Goal: Task Accomplishment & Management: Manage account settings

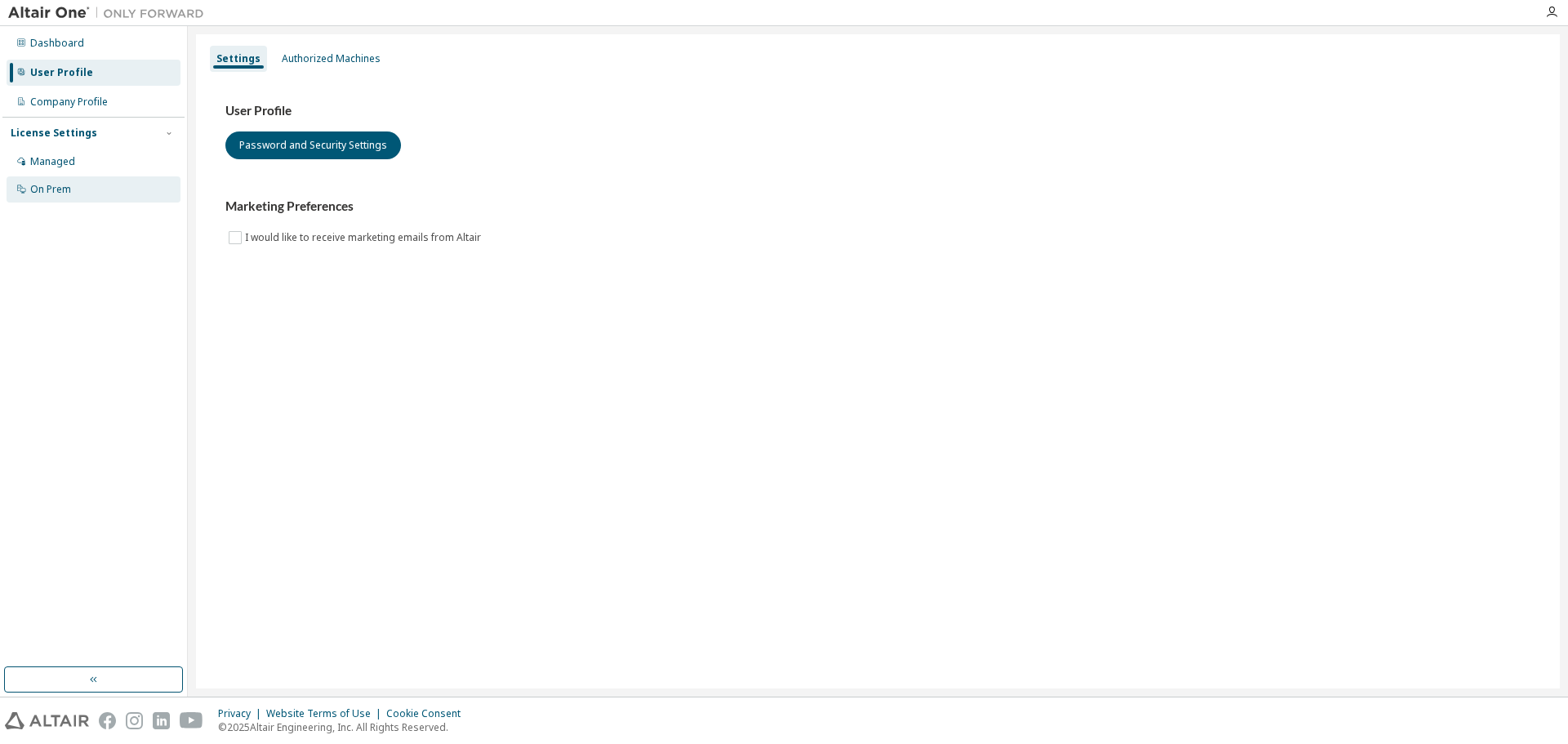
click at [102, 192] on div "On Prem" at bounding box center [93, 190] width 174 height 27
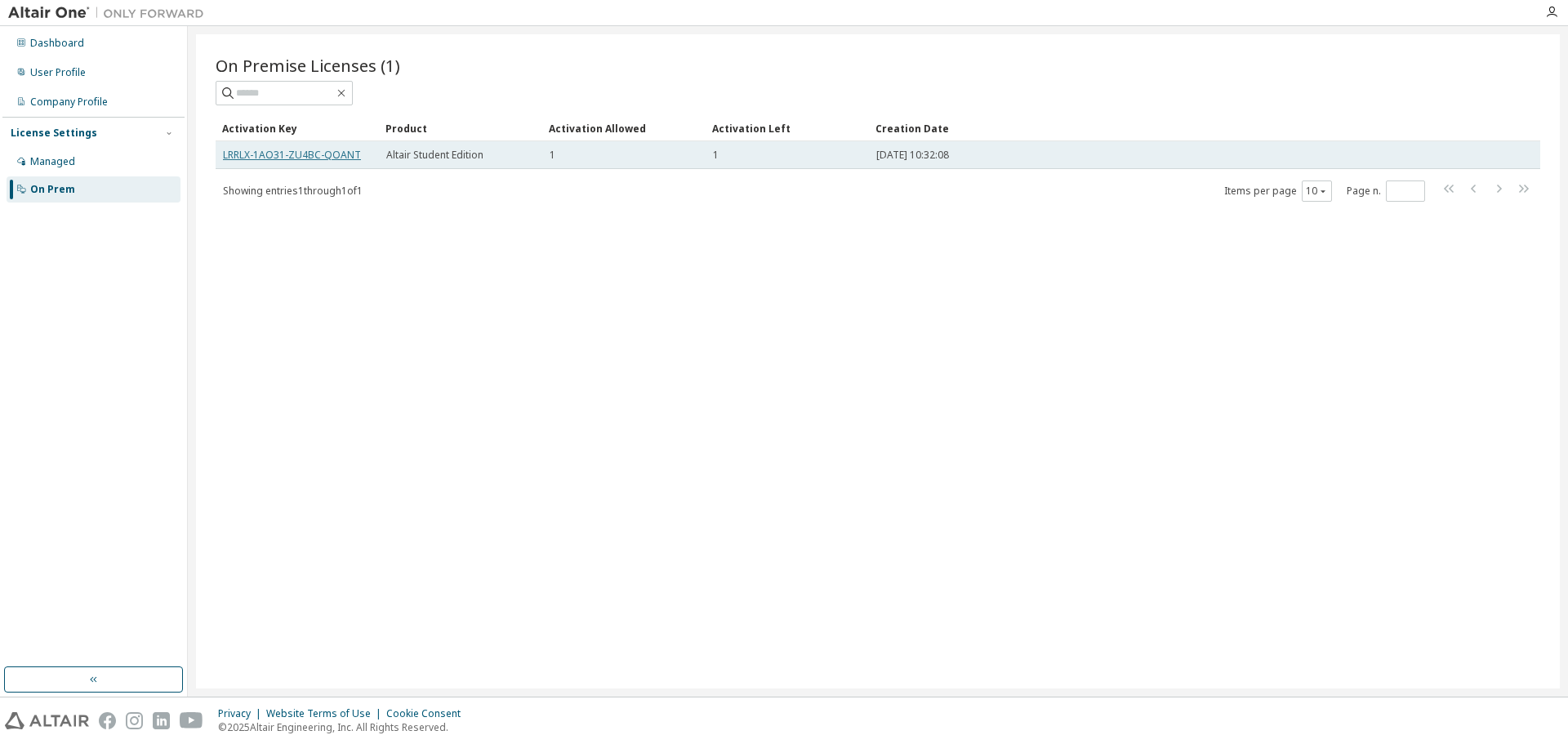
click at [297, 153] on link "LRRLX-1AO31-ZU4BC-QOANT" at bounding box center [292, 155] width 138 height 14
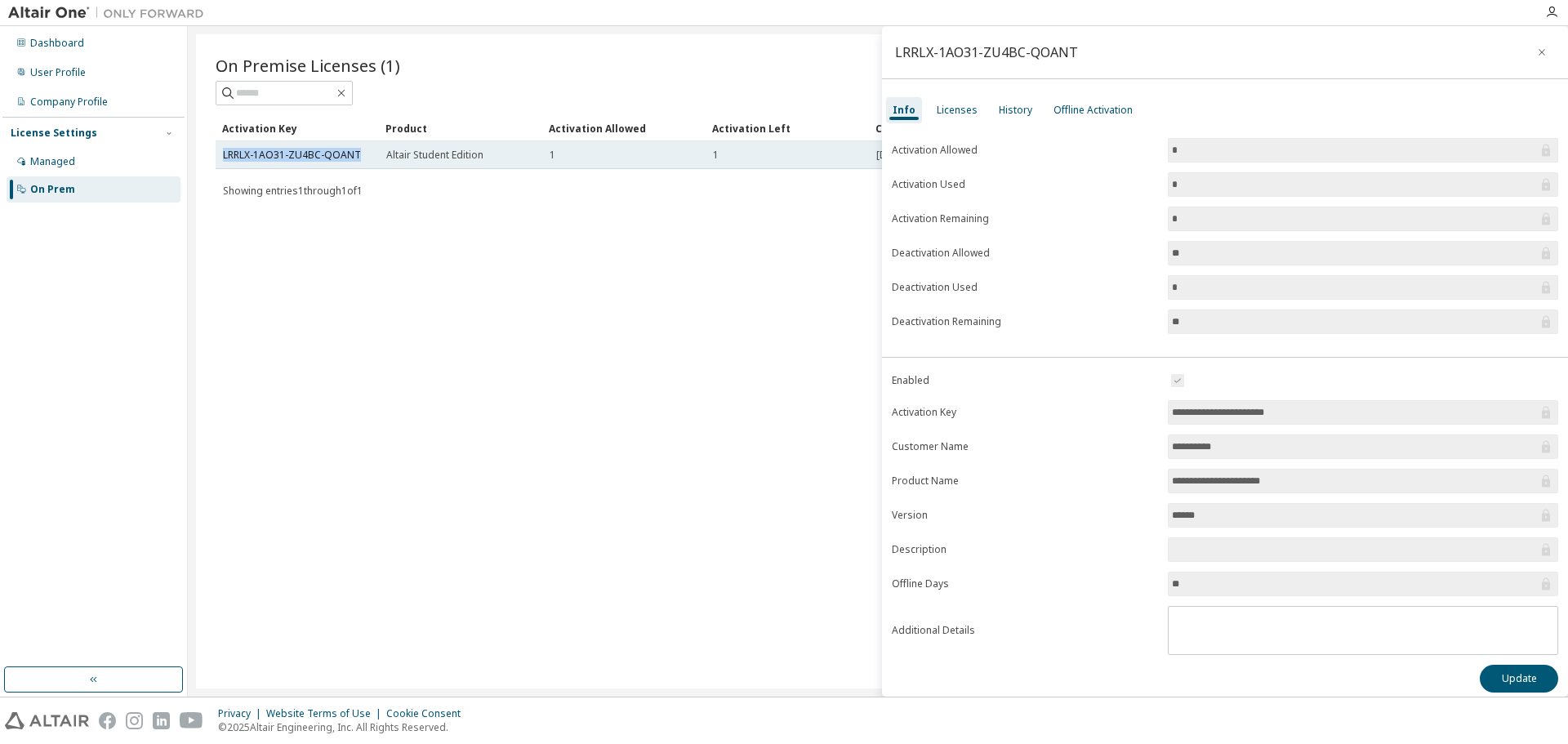
drag, startPoint x: 358, startPoint y: 162, endPoint x: 219, endPoint y: 149, distance: 139.6
click at [219, 149] on td "LRRLX-1AO31-ZU4BC-QOANT" at bounding box center [297, 155] width 163 height 27
copy link "LRRLX-1AO31-ZU4BC-QOANT"
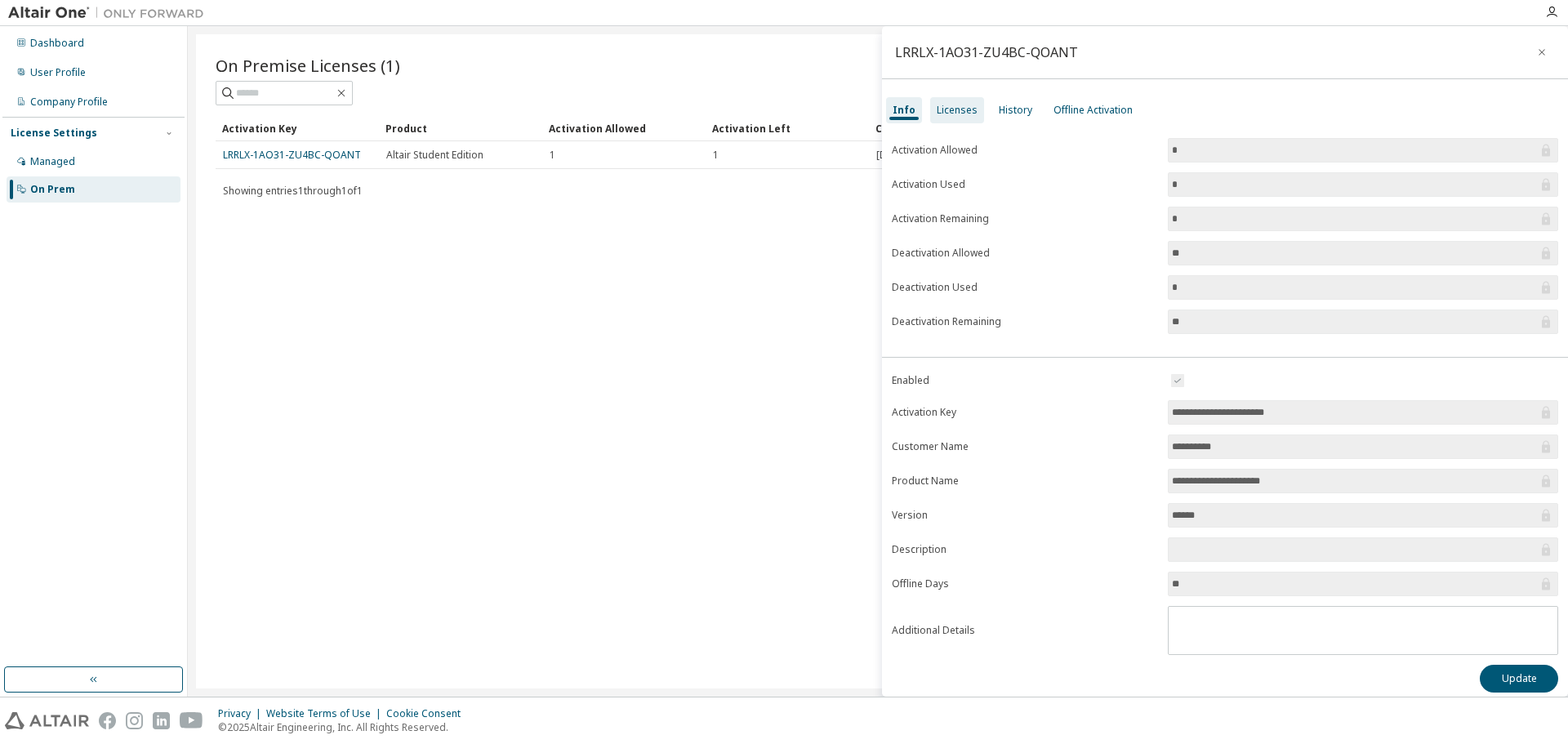
click at [956, 113] on div "Licenses" at bounding box center [957, 110] width 41 height 13
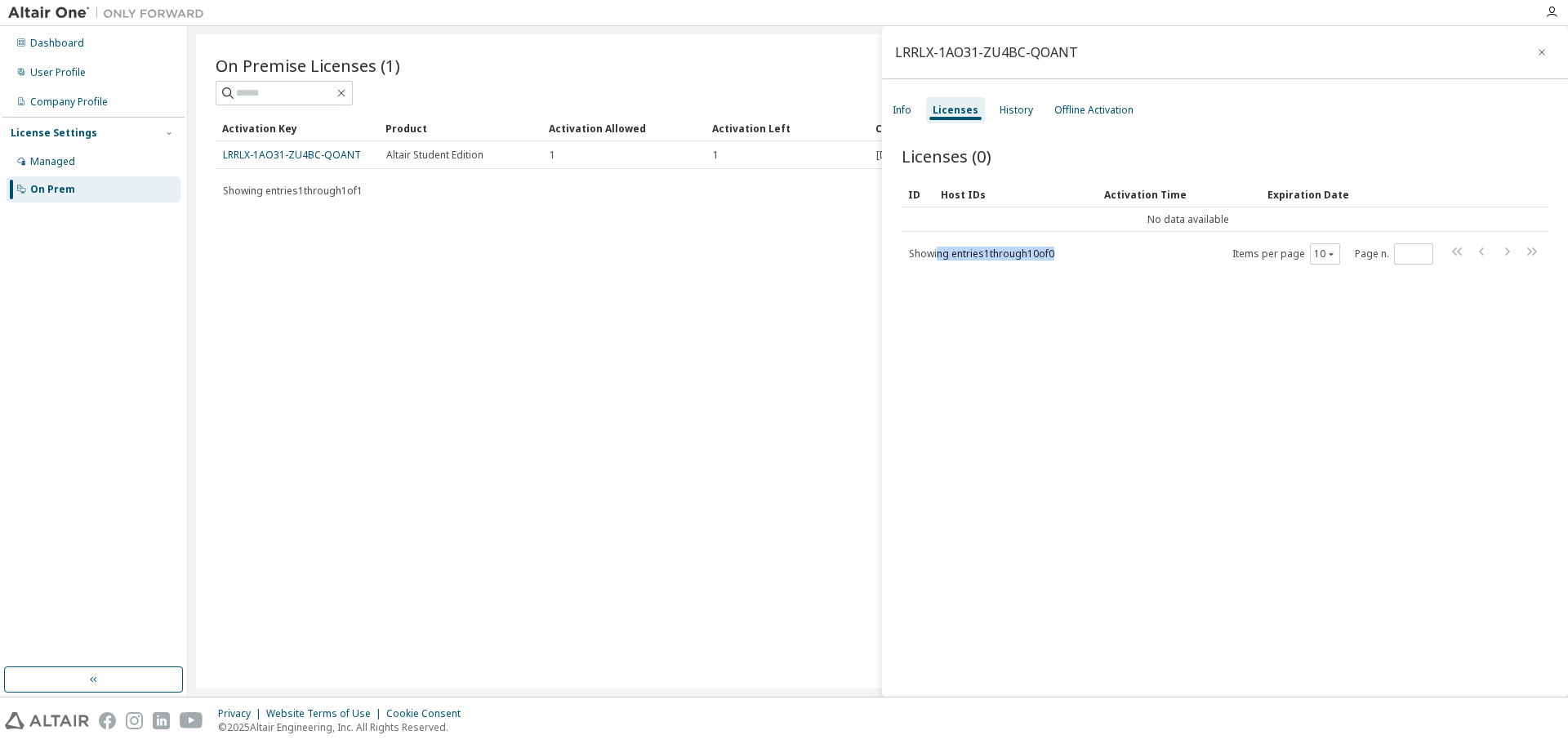
drag, startPoint x: 1070, startPoint y: 257, endPoint x: 946, endPoint y: 169, distance: 152.1
click at [904, 228] on div "ID Host IDs Activation Time Expiration Date No data available Showing entries 1…" at bounding box center [1224, 223] width 646 height 84
click at [1024, 100] on div "History" at bounding box center [1016, 111] width 47 height 27
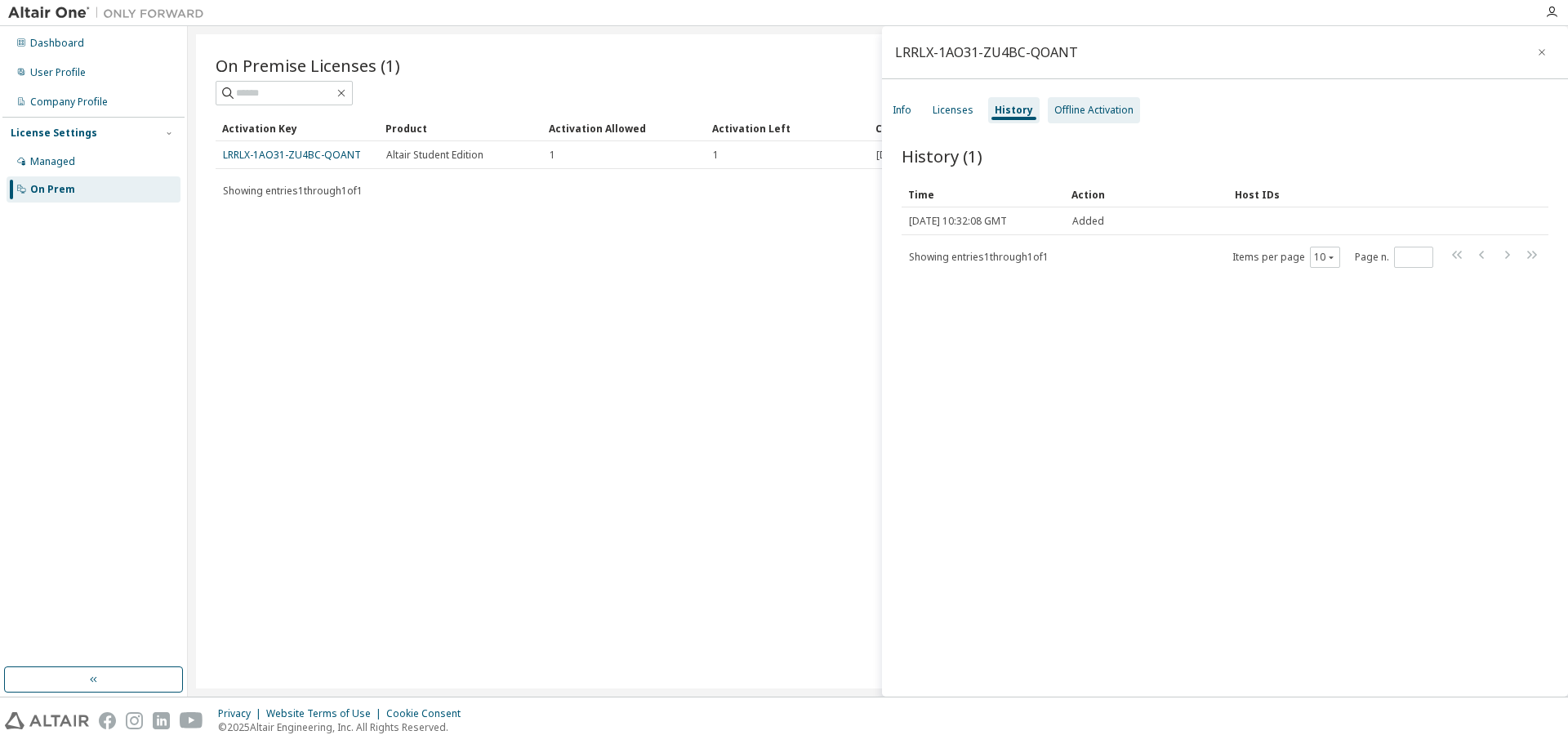
click at [1071, 106] on div "Offline Activation" at bounding box center [1093, 110] width 79 height 13
